Goal: Information Seeking & Learning: Learn about a topic

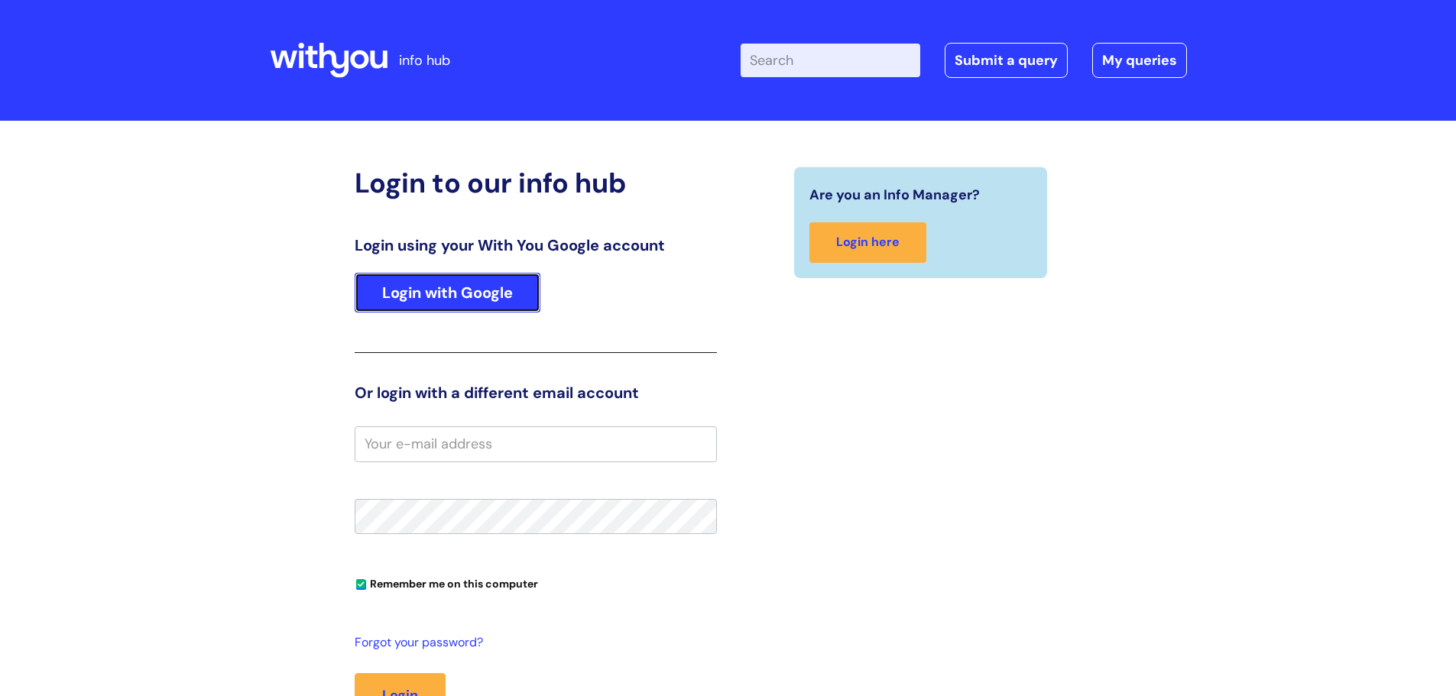
click at [462, 299] on link "Login with Google" at bounding box center [448, 293] width 186 height 40
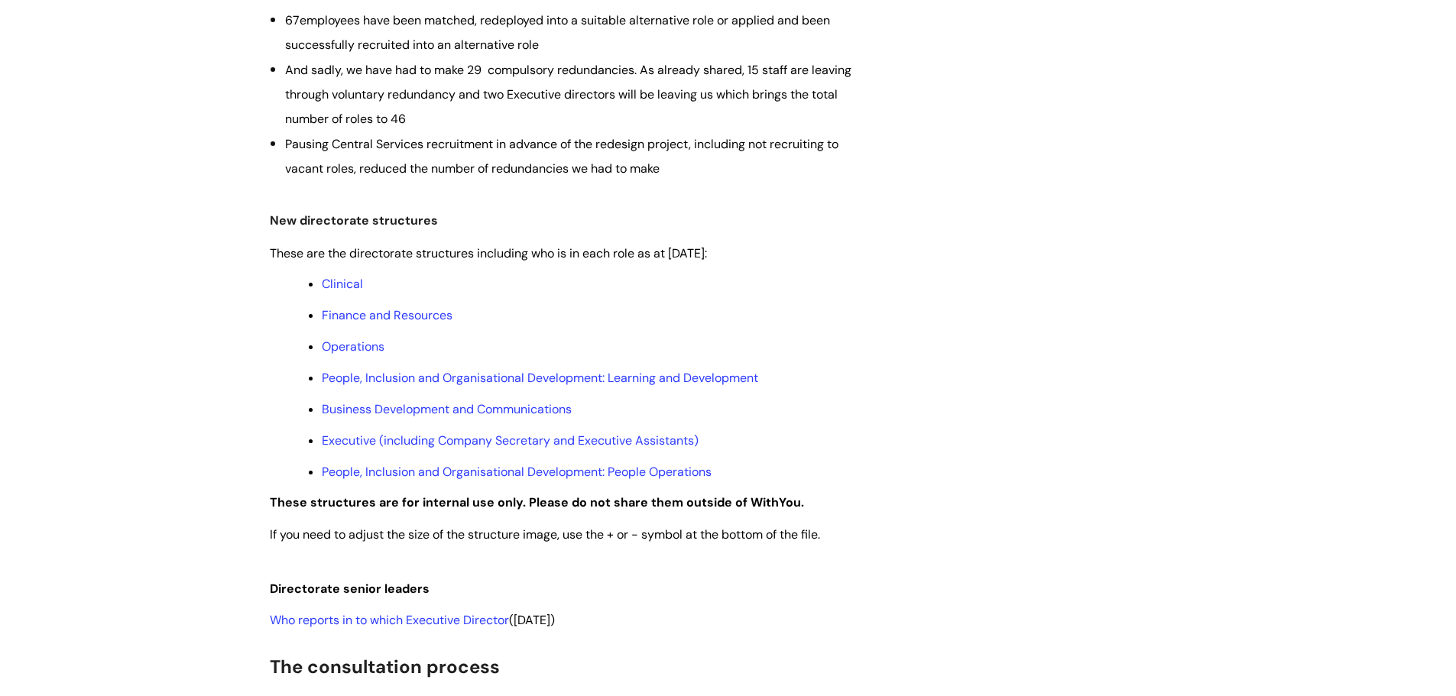
scroll to position [764, 0]
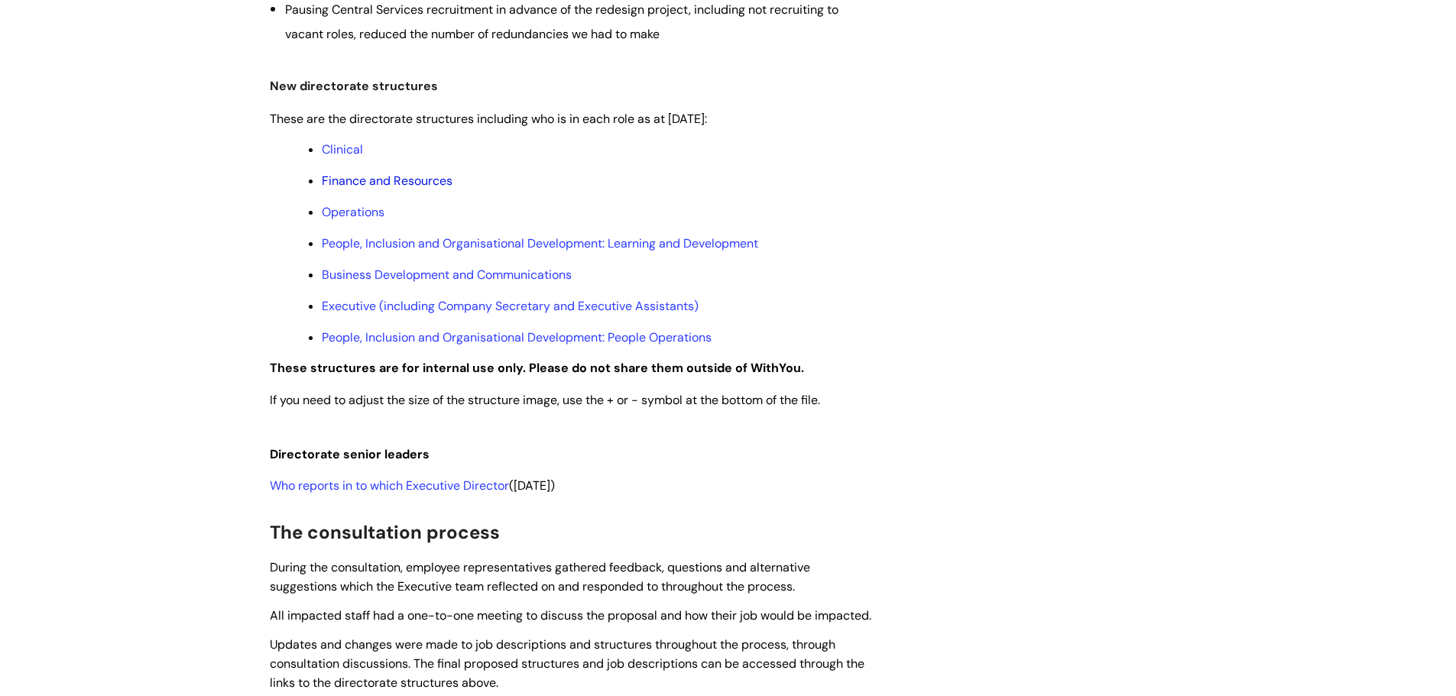
click at [425, 177] on link "Finance and Resources" at bounding box center [387, 181] width 131 height 16
